Goal: Information Seeking & Learning: Learn about a topic

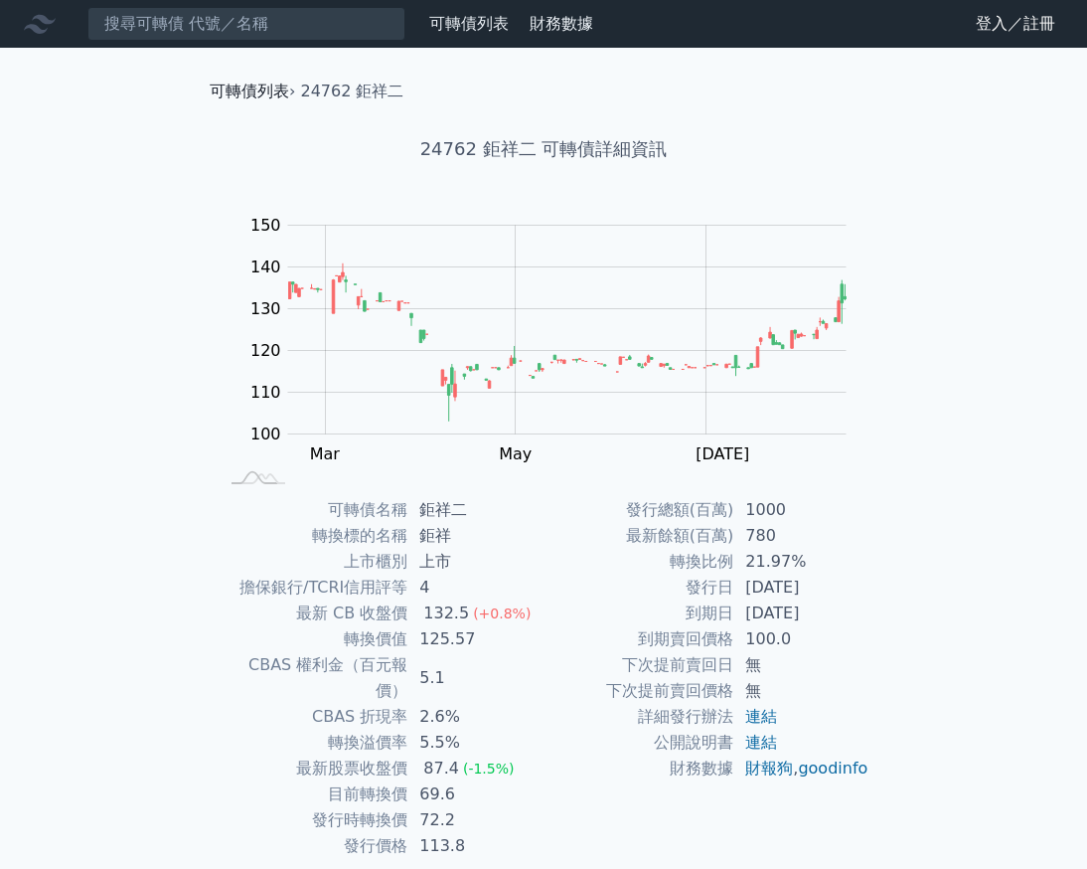
click at [284, 99] on link "可轉債列表" at bounding box center [249, 90] width 79 height 19
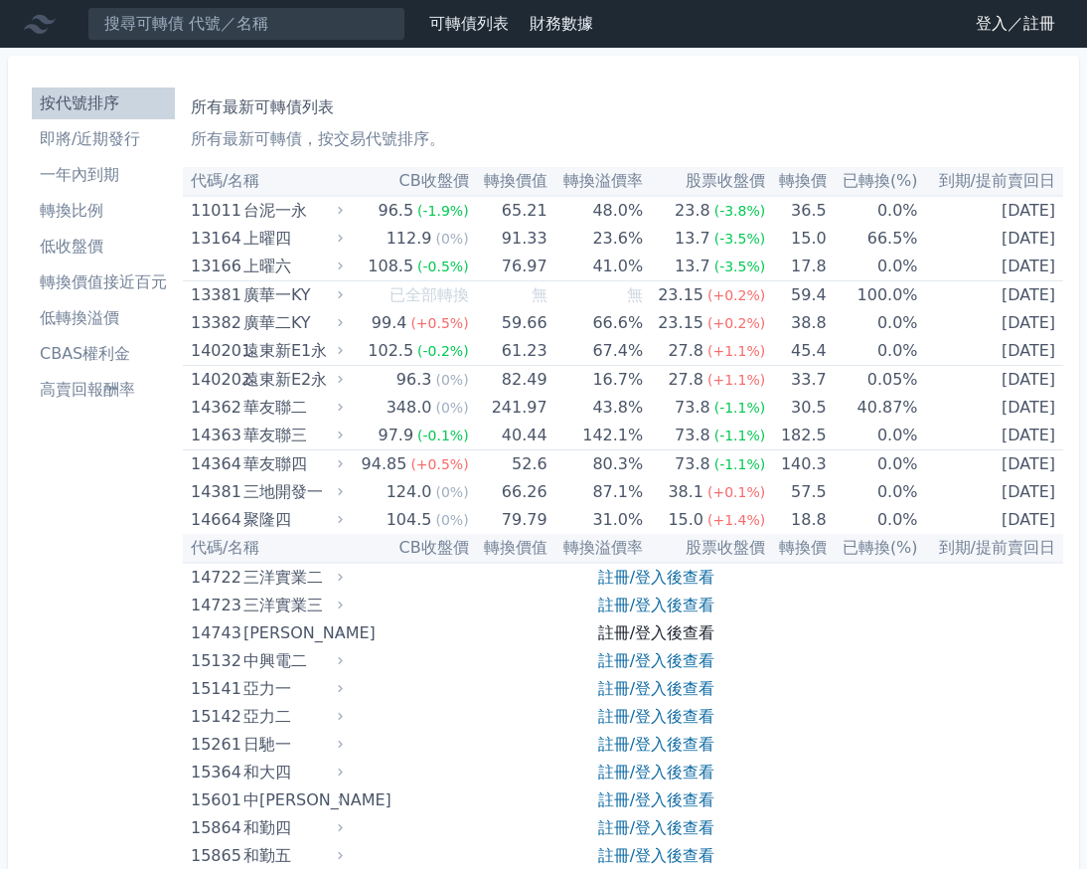
click at [639, 627] on link "註冊/登入後查看" at bounding box center [656, 632] width 116 height 19
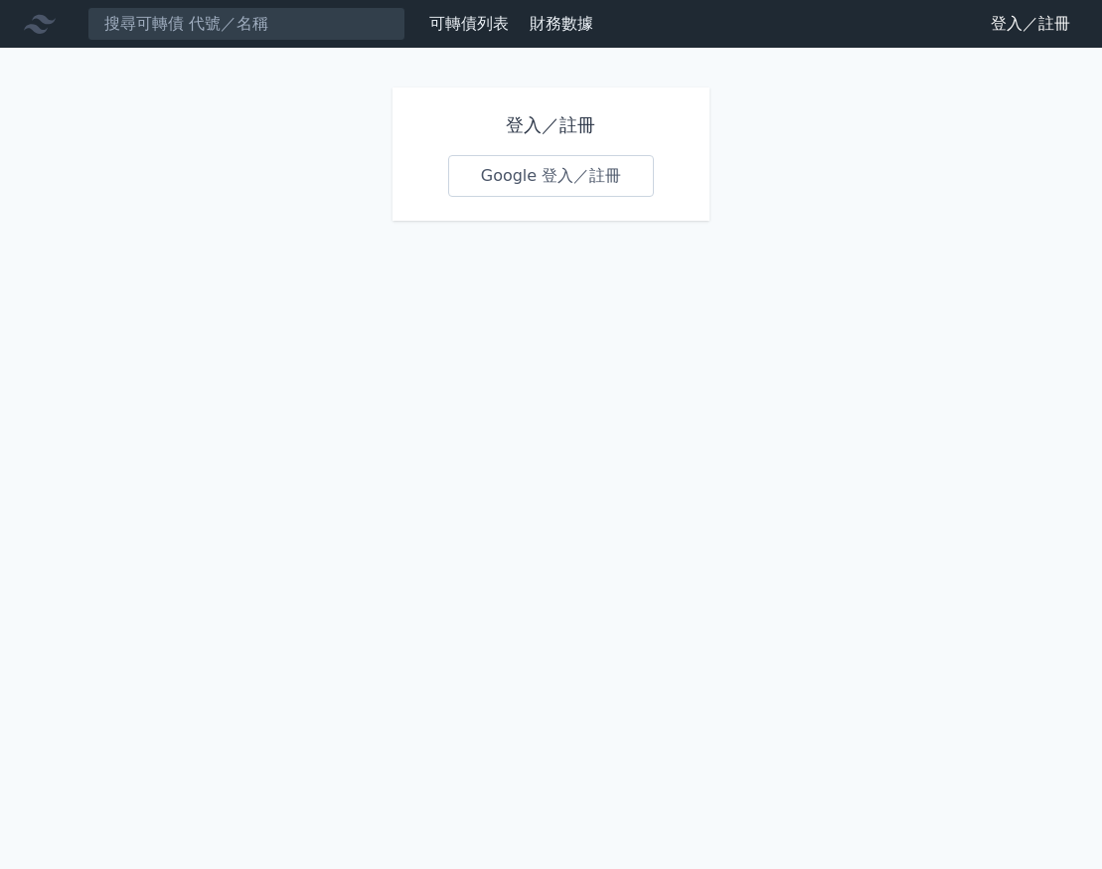
click at [610, 187] on link "Google 登入／註冊" at bounding box center [551, 176] width 207 height 42
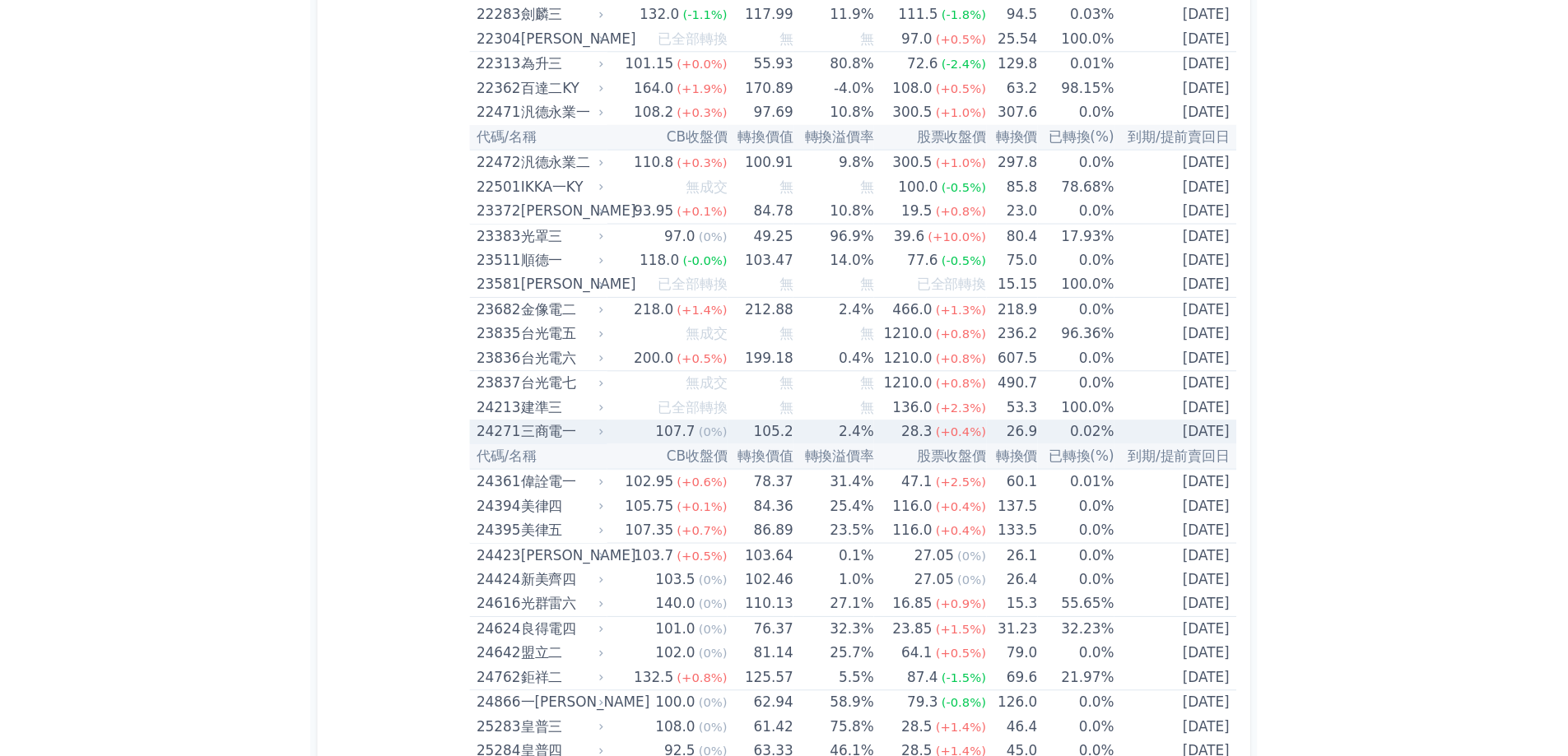
scroll to position [1235, 0]
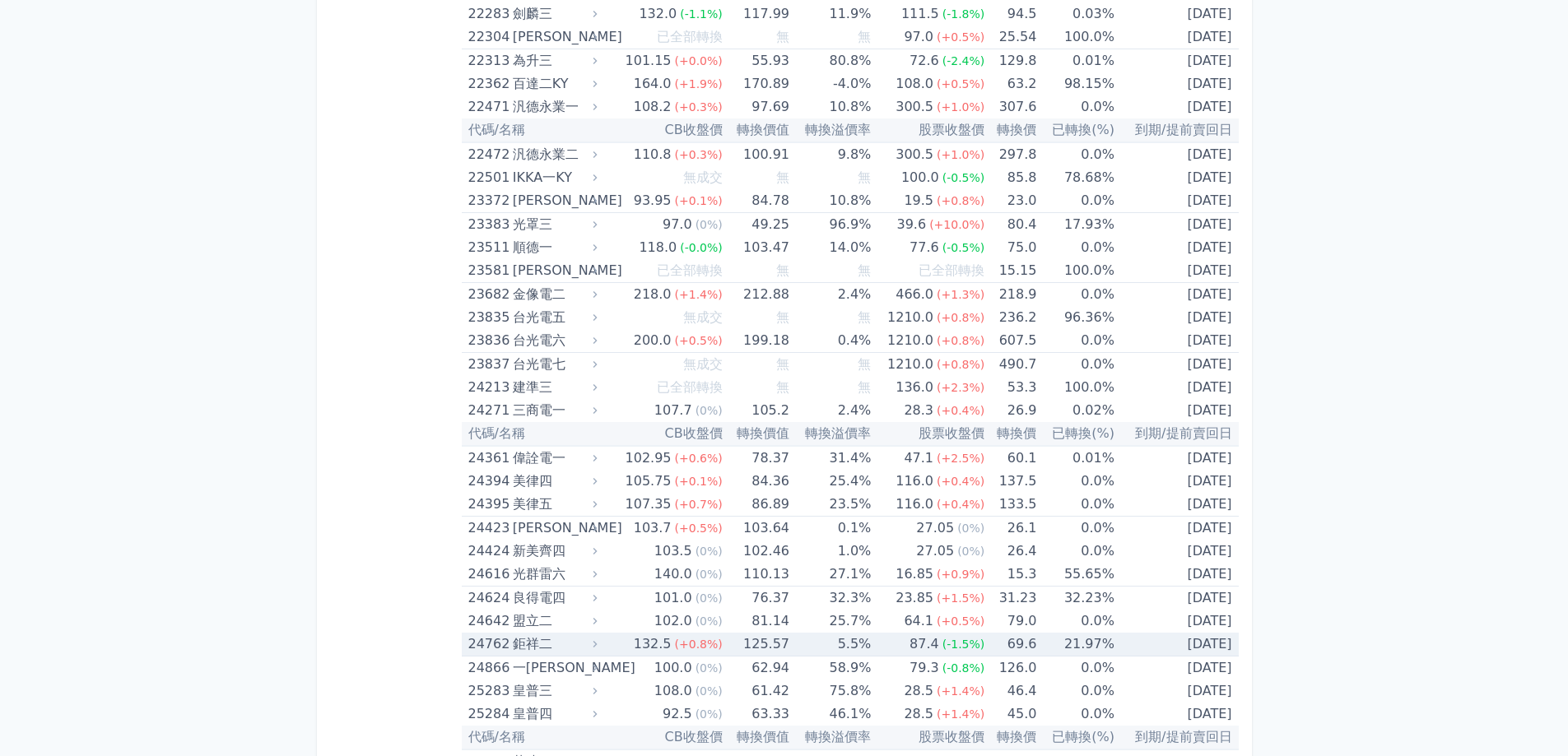
click at [543, 648] on div "鉅祥二" at bounding box center [553, 644] width 81 height 23
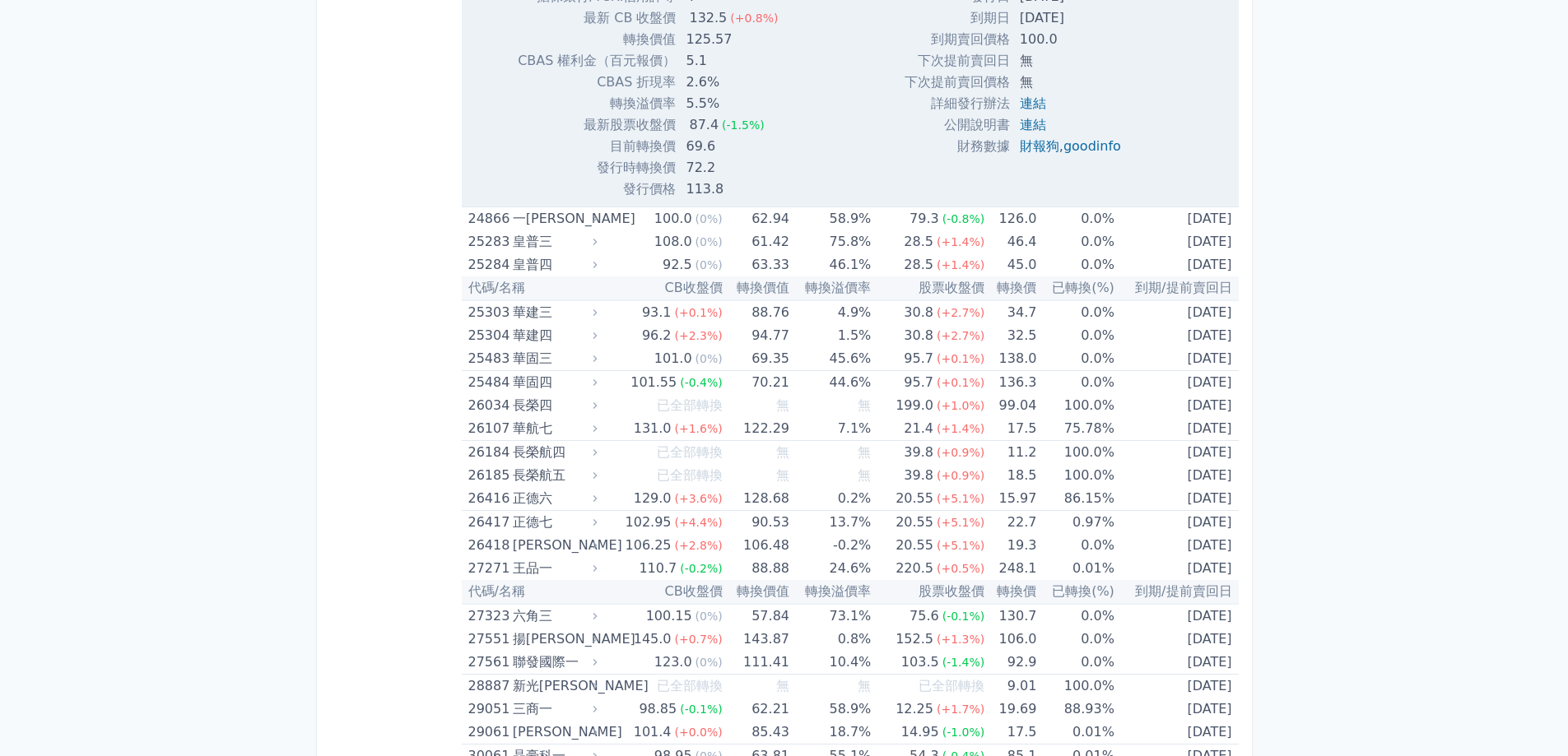
scroll to position [2222, 0]
